Goal: Transaction & Acquisition: Purchase product/service

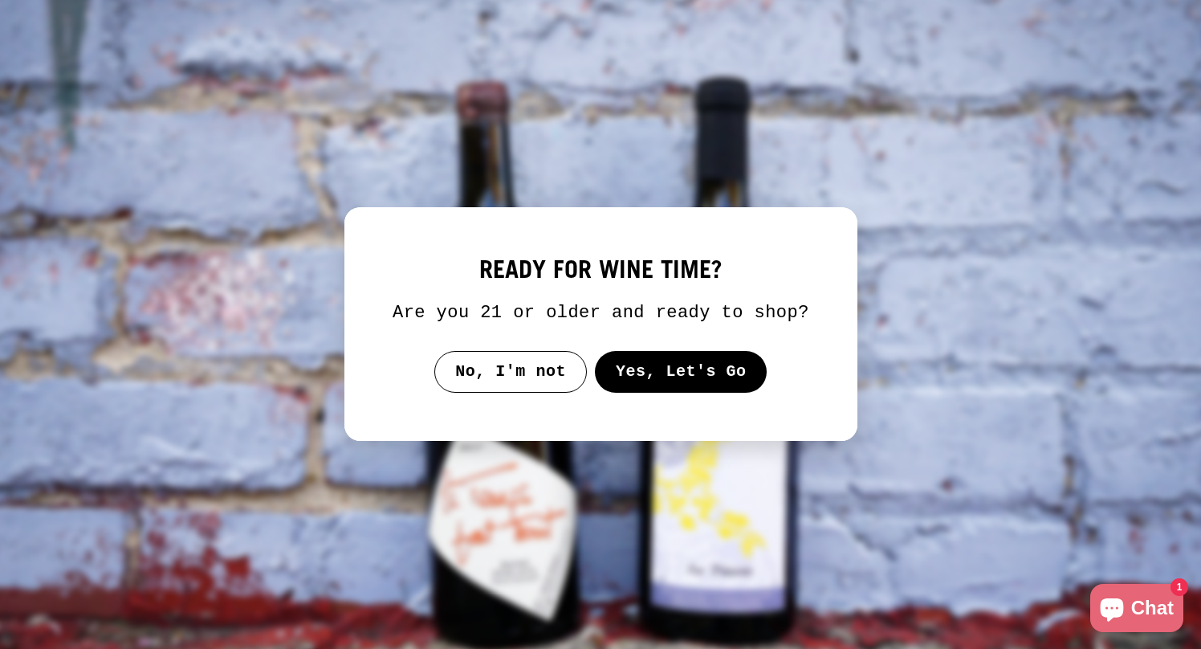
click at [668, 393] on button "Yes, Let's Go" at bounding box center [680, 372] width 173 height 42
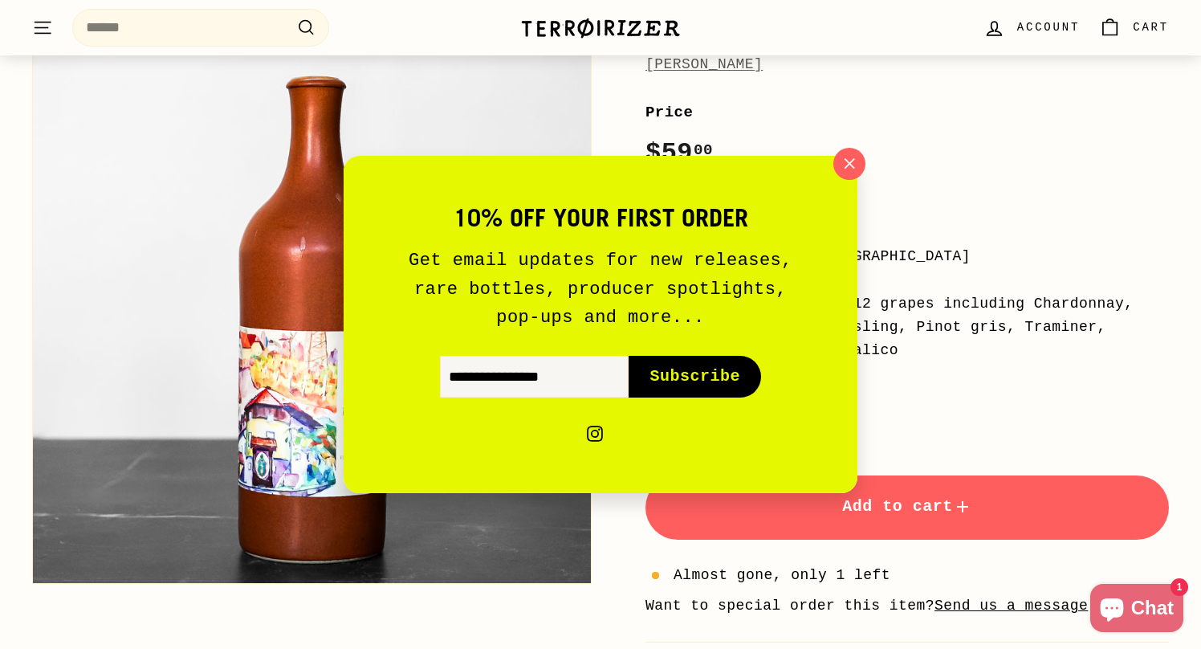
scroll to position [232, 0]
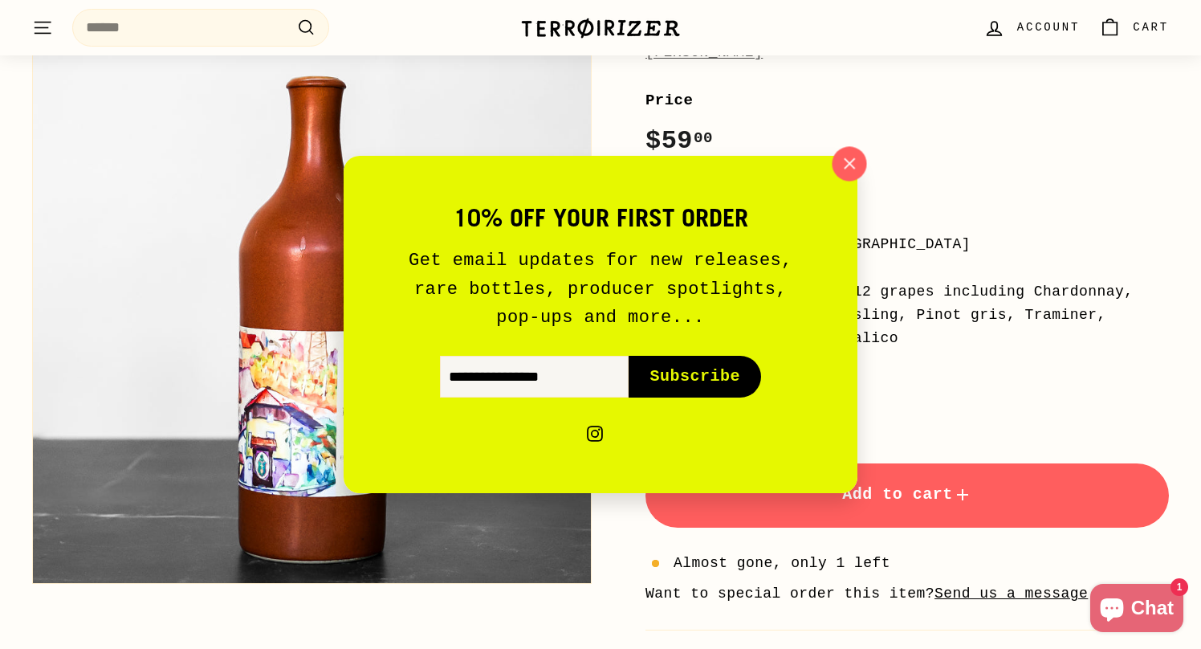
click at [847, 156] on icon "button" at bounding box center [849, 164] width 24 height 24
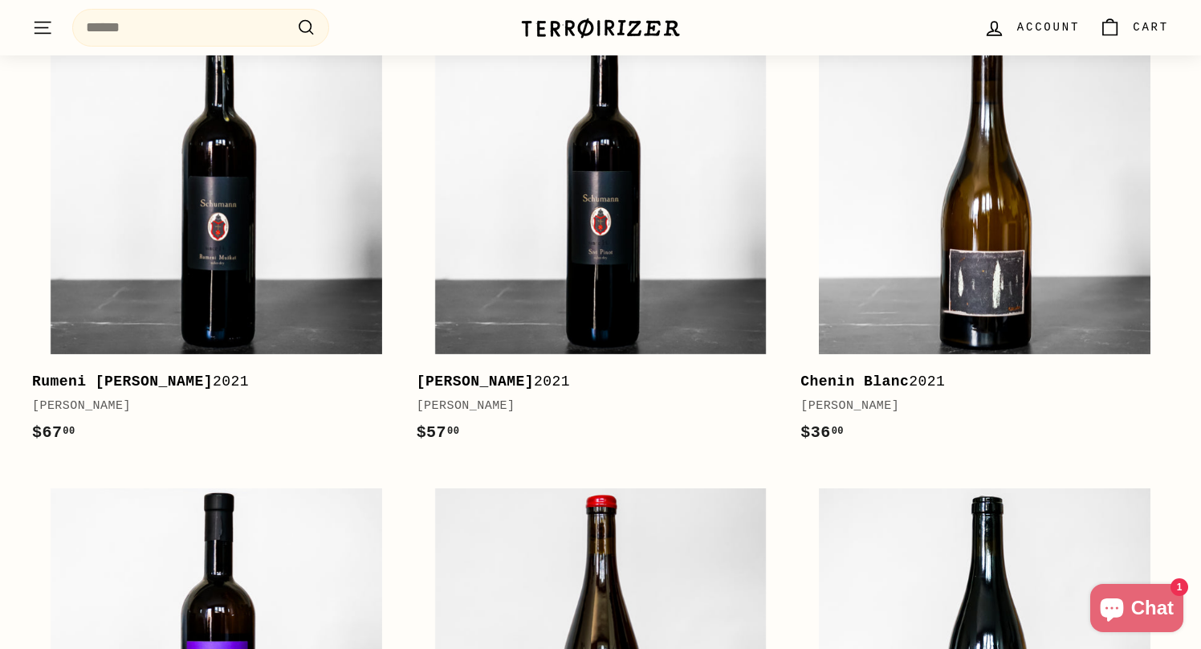
scroll to position [2128, 0]
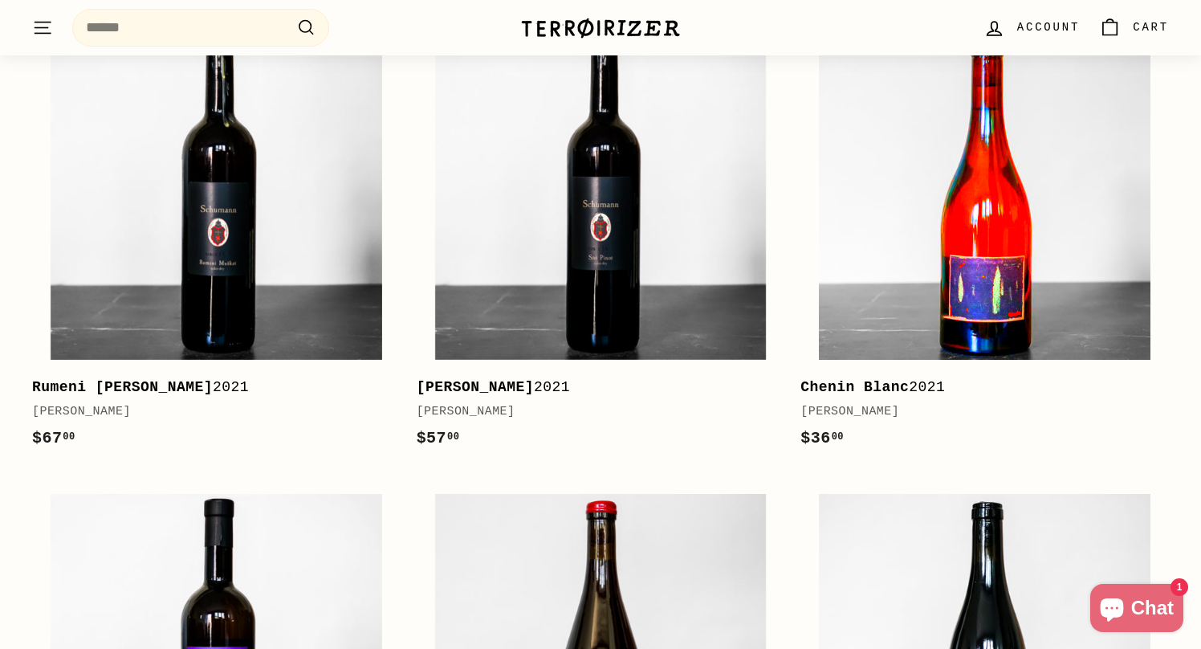
click at [1004, 257] on img at bounding box center [984, 193] width 331 height 331
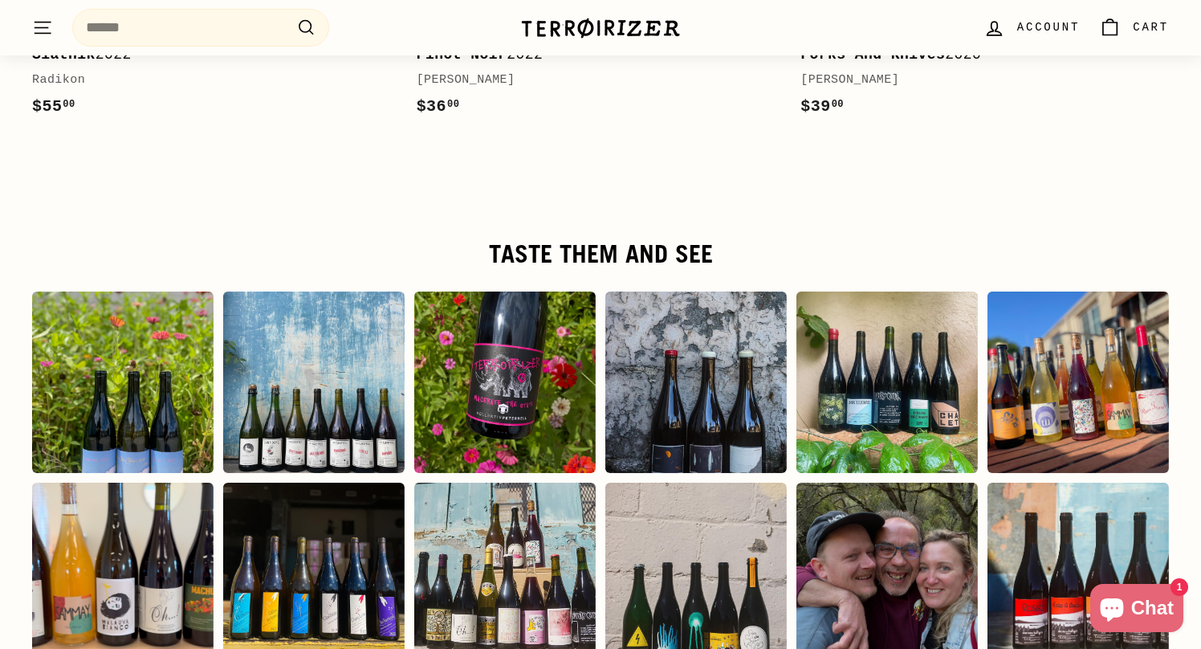
scroll to position [2927, 0]
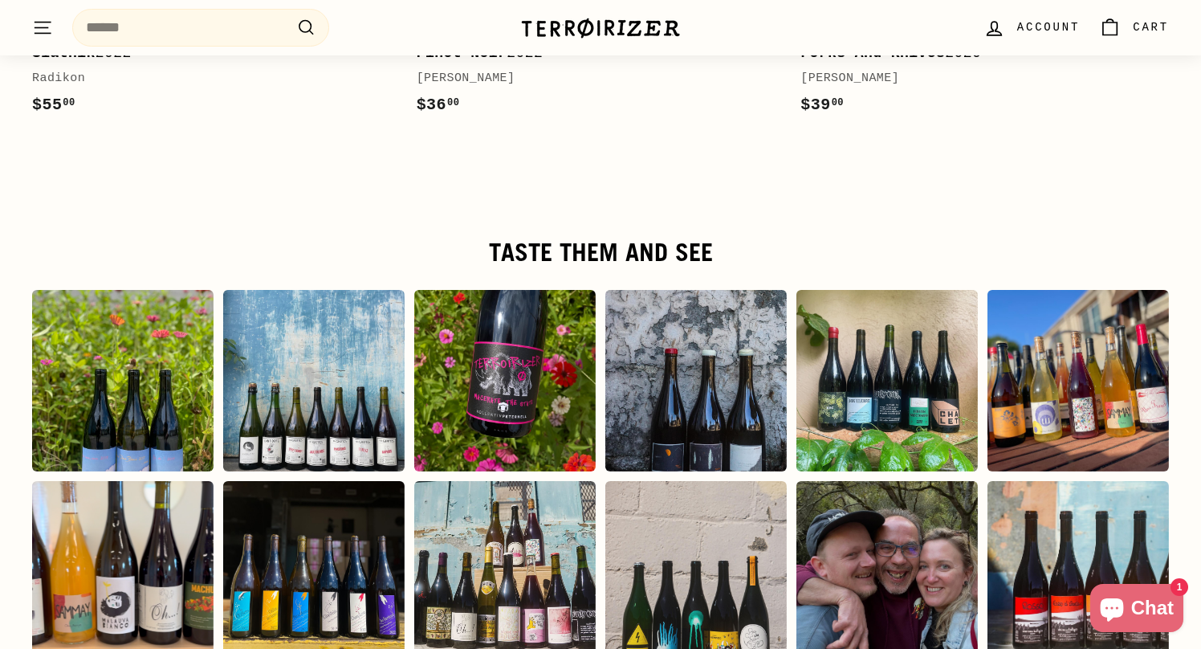
click at [170, 360] on div "Instagram post opens in a popup" at bounding box center [122, 380] width 181 height 181
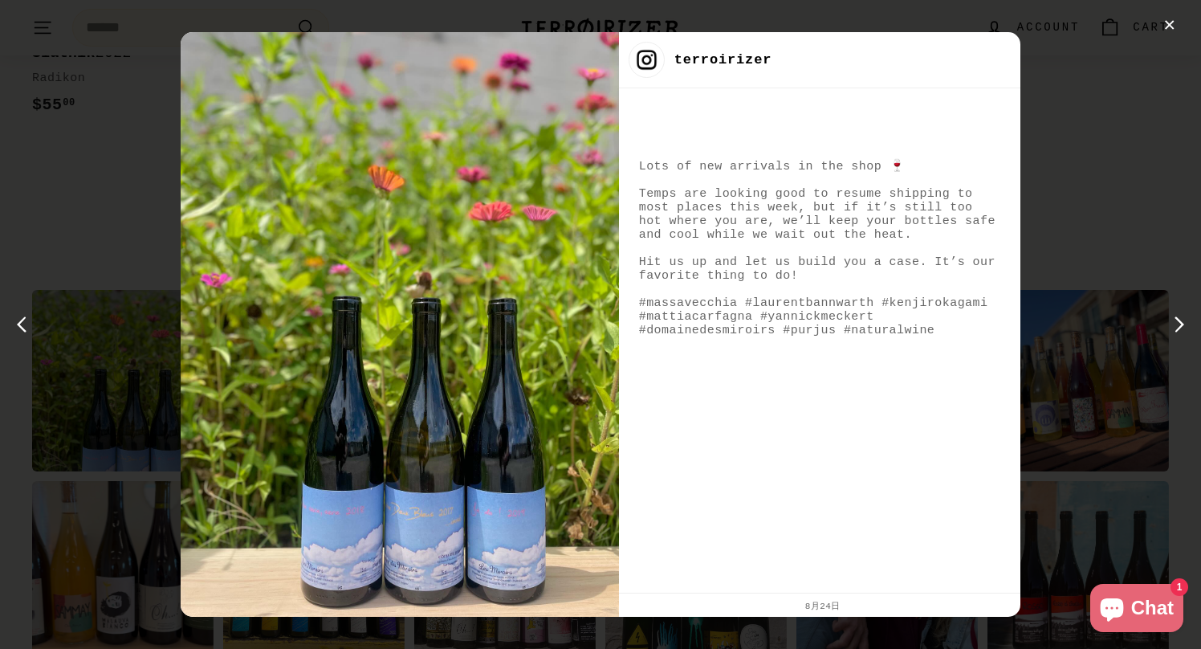
click at [170, 360] on div "✕ terroirizer Lots of new arrivals in the shop 🍷 Temps are looking good to resu…" at bounding box center [600, 324] width 1201 height 649
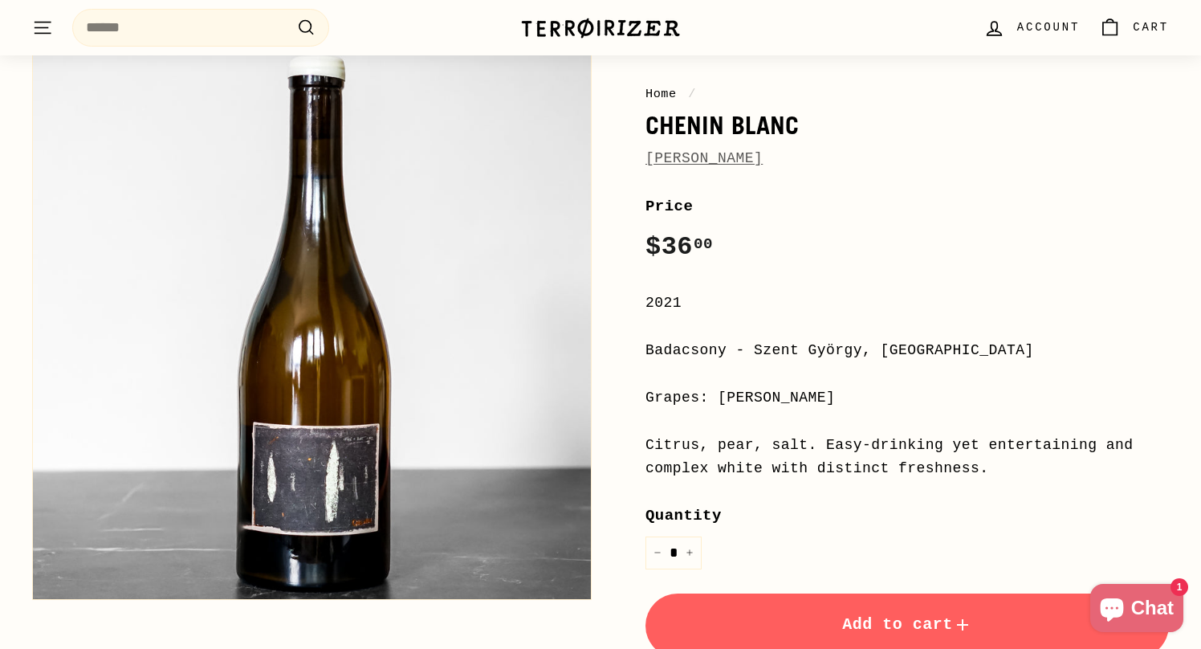
scroll to position [125, 0]
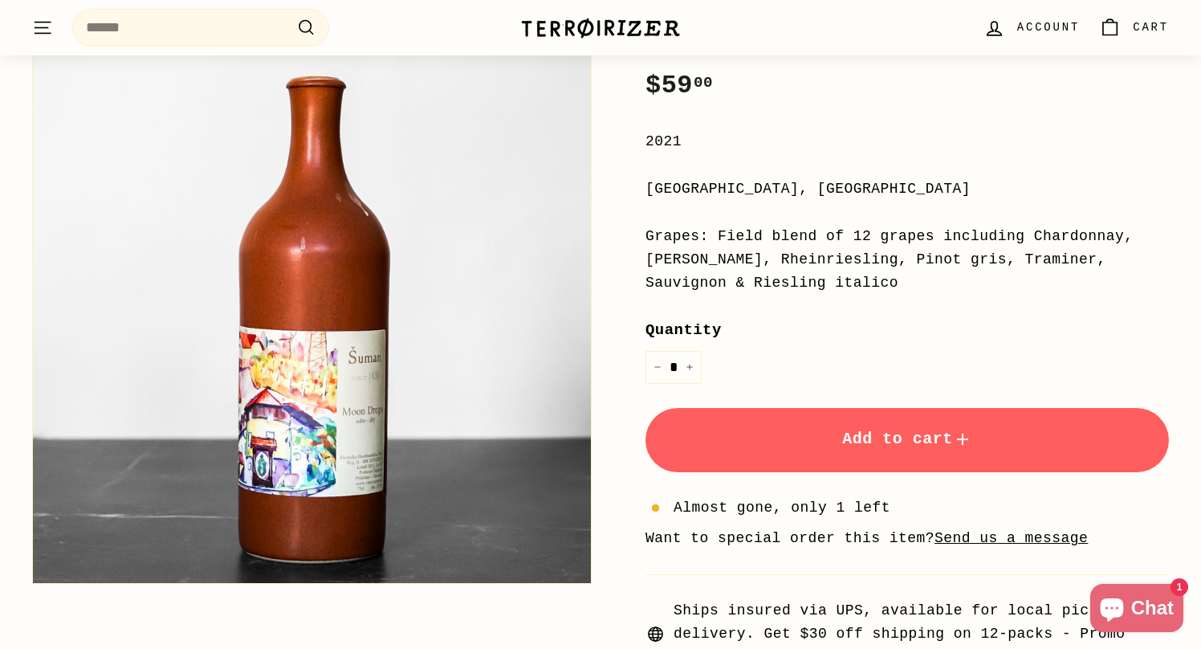
scroll to position [283, 0]
